Goal: Information Seeking & Learning: Learn about a topic

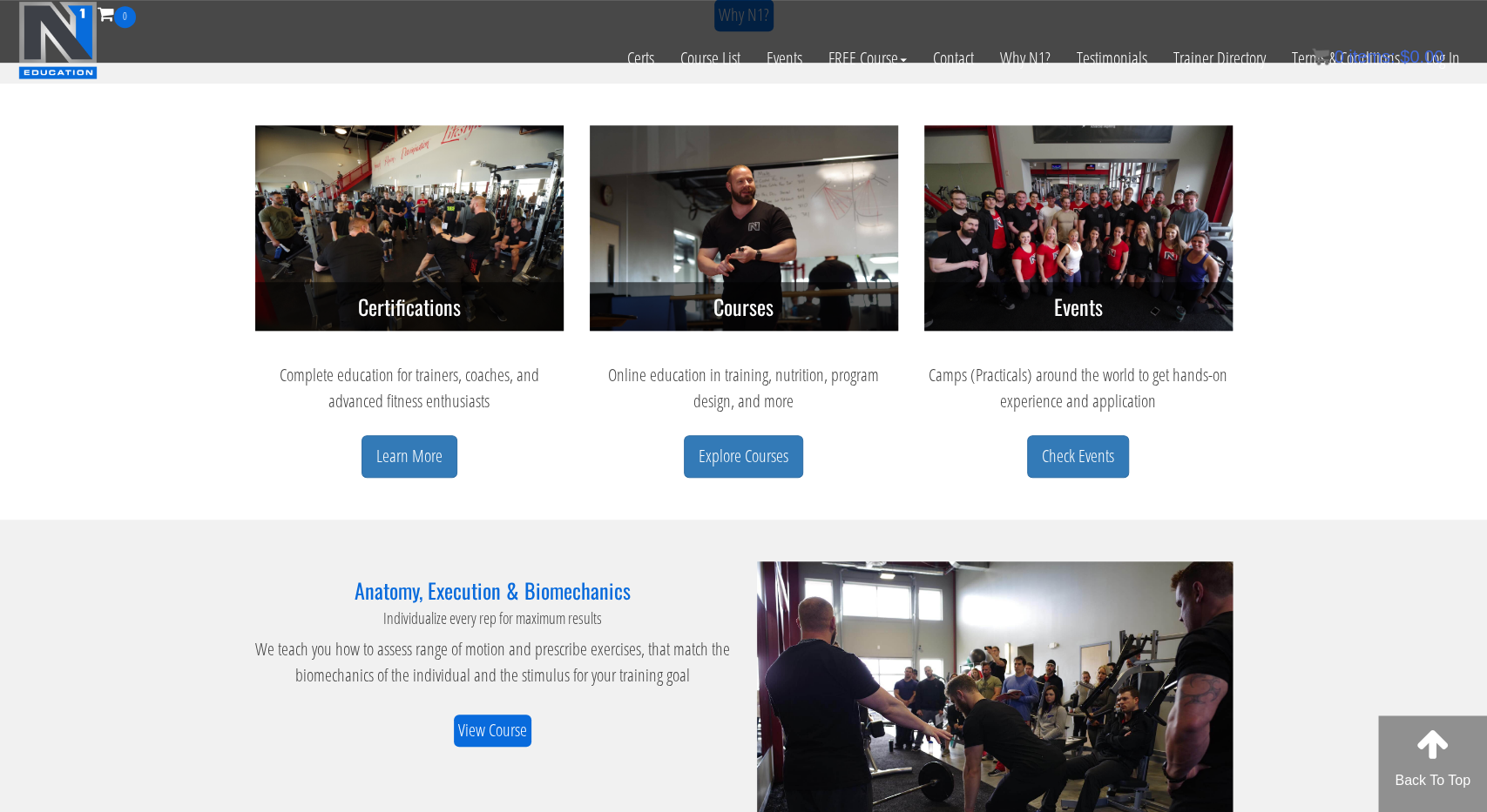
scroll to position [724, 0]
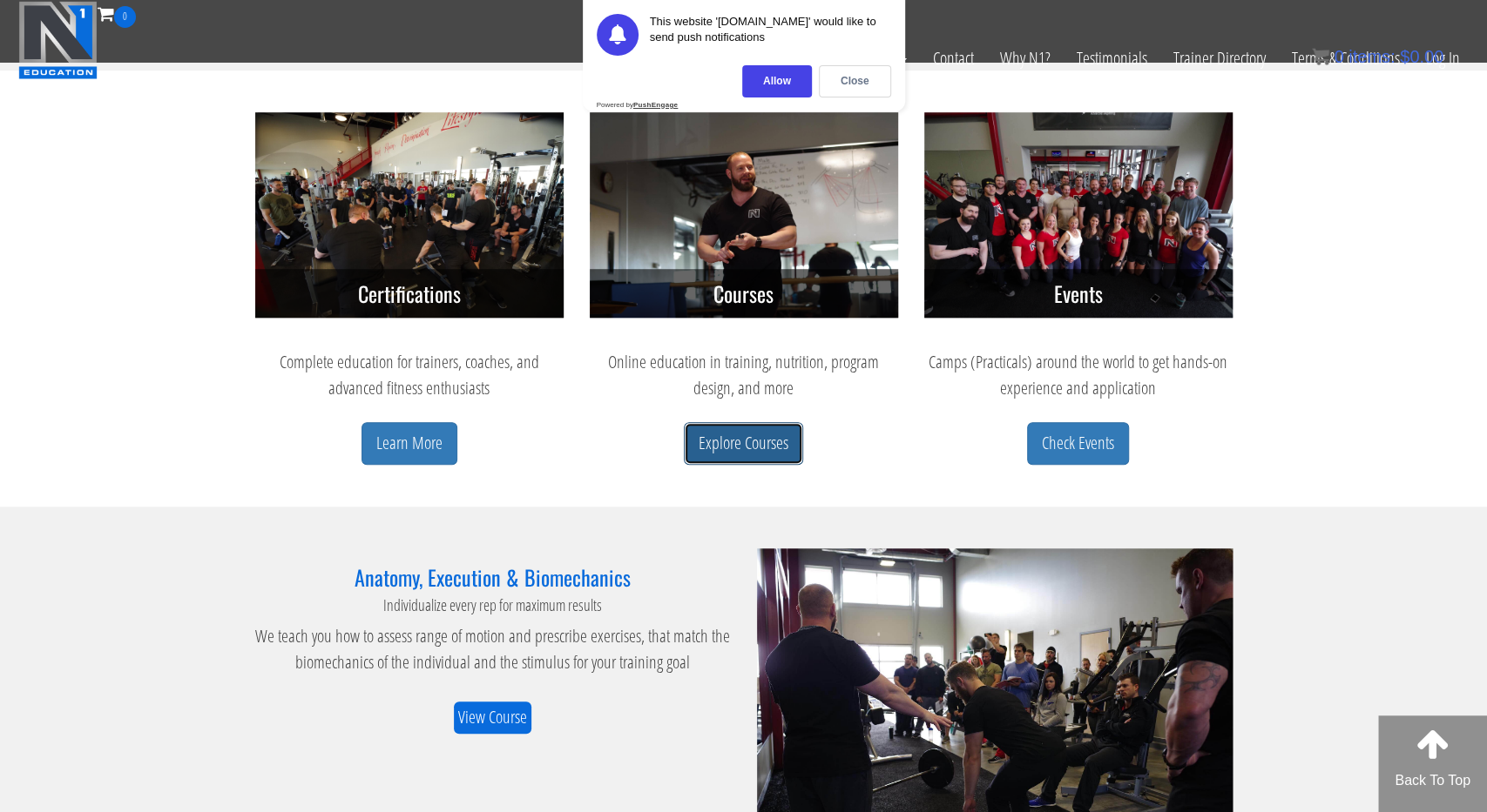
click at [757, 446] on link "Explore Courses" at bounding box center [743, 444] width 119 height 43
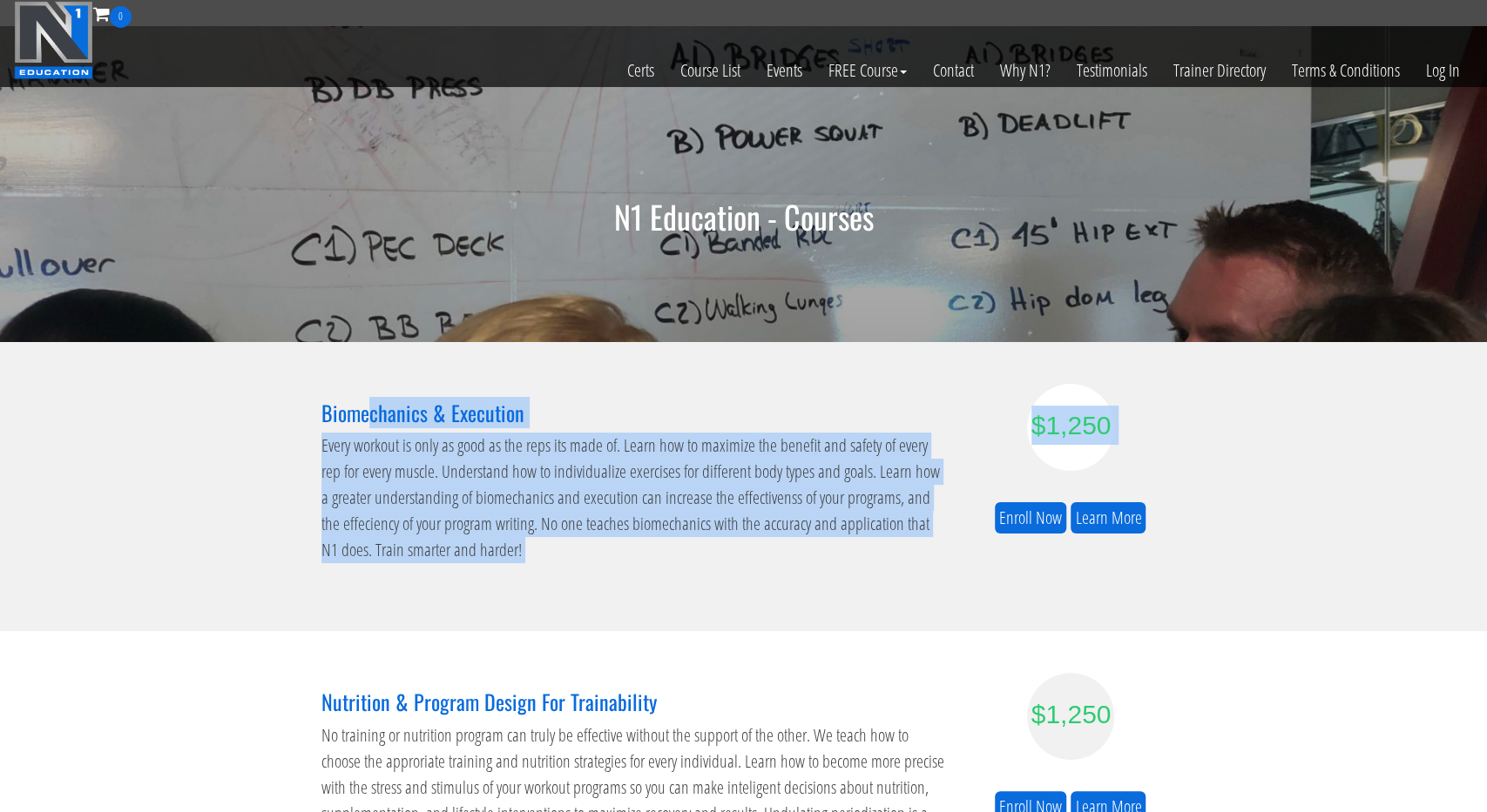
drag, startPoint x: 294, startPoint y: 418, endPoint x: 365, endPoint y: 422, distance: 71.1
click at [365, 422] on section "Biomechanics & Execution Every workout is only as good as the reps its made of.…" at bounding box center [743, 487] width 1487 height 289
click at [386, 414] on h3 "Biomechanics & Execution" at bounding box center [635, 412] width 627 height 22
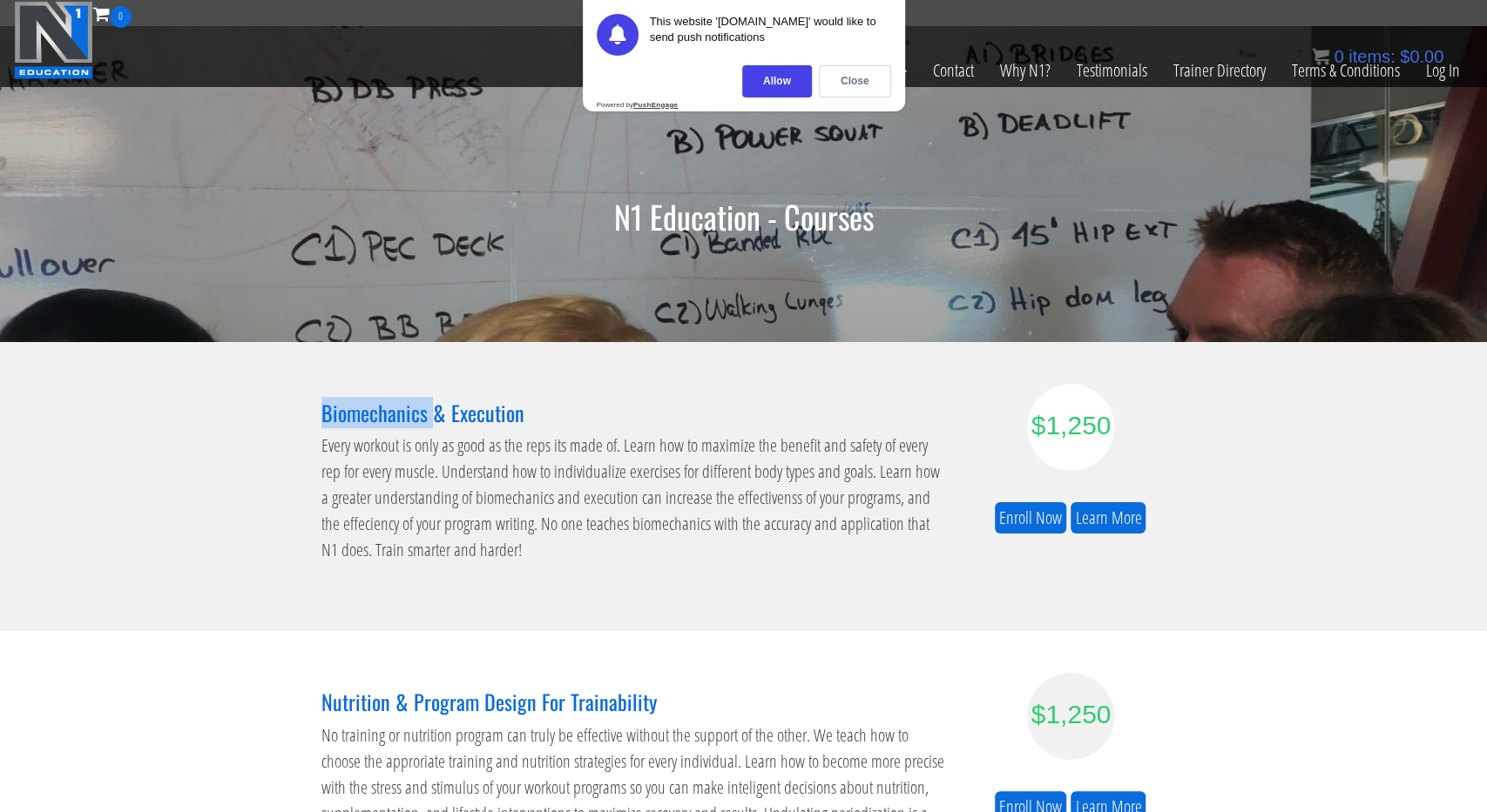
drag, startPoint x: 431, startPoint y: 410, endPoint x: 326, endPoint y: 400, distance: 105.5
click at [326, 401] on h3 "Biomechanics & Execution" at bounding box center [635, 412] width 627 height 22
copy h3 "Biomechanics"
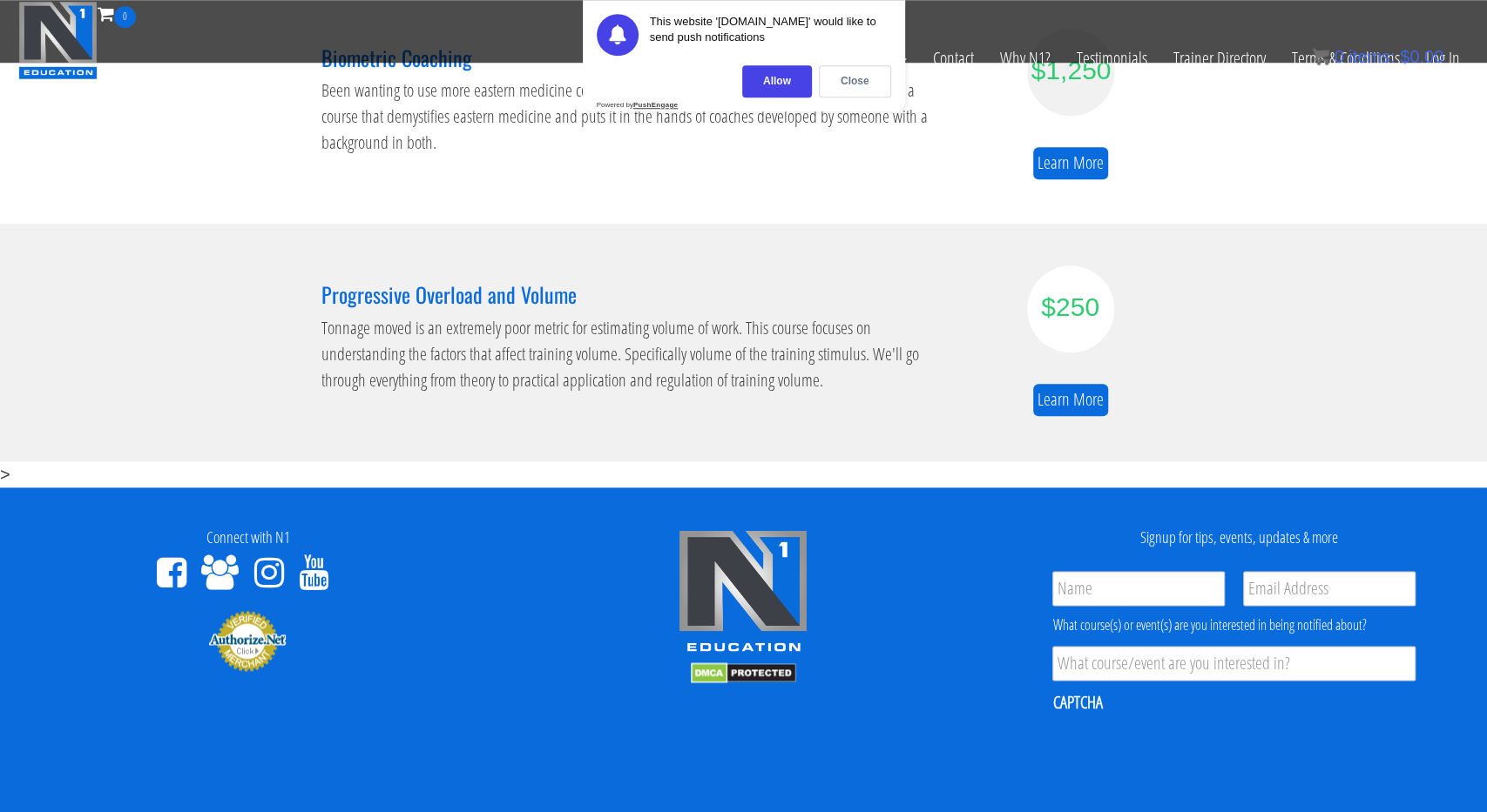
scroll to position [1177, 0]
